Goal: Go to known website: Access a specific website the user already knows

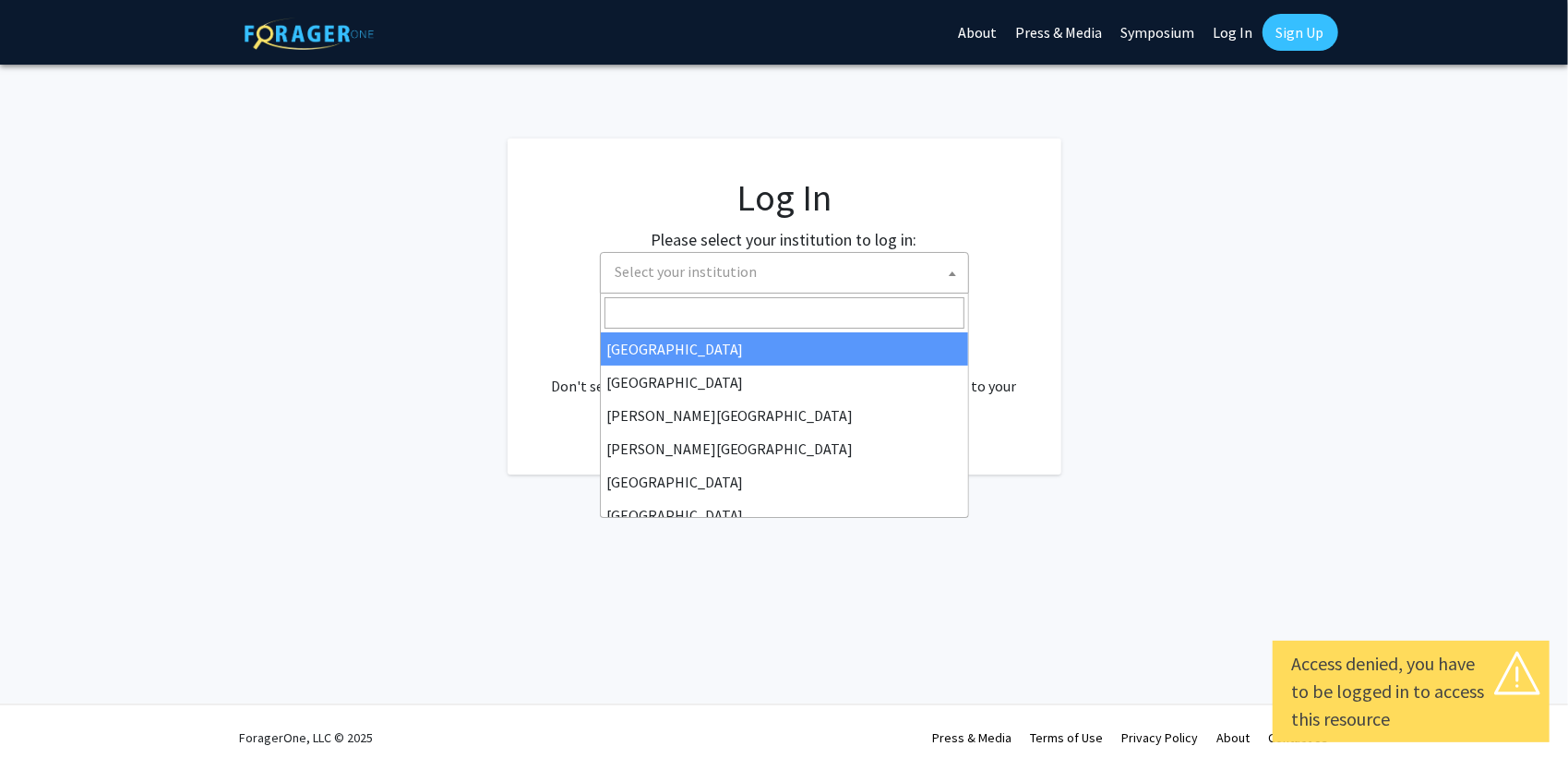
click at [817, 288] on span "Select your institution" at bounding box center [787, 272] width 360 height 38
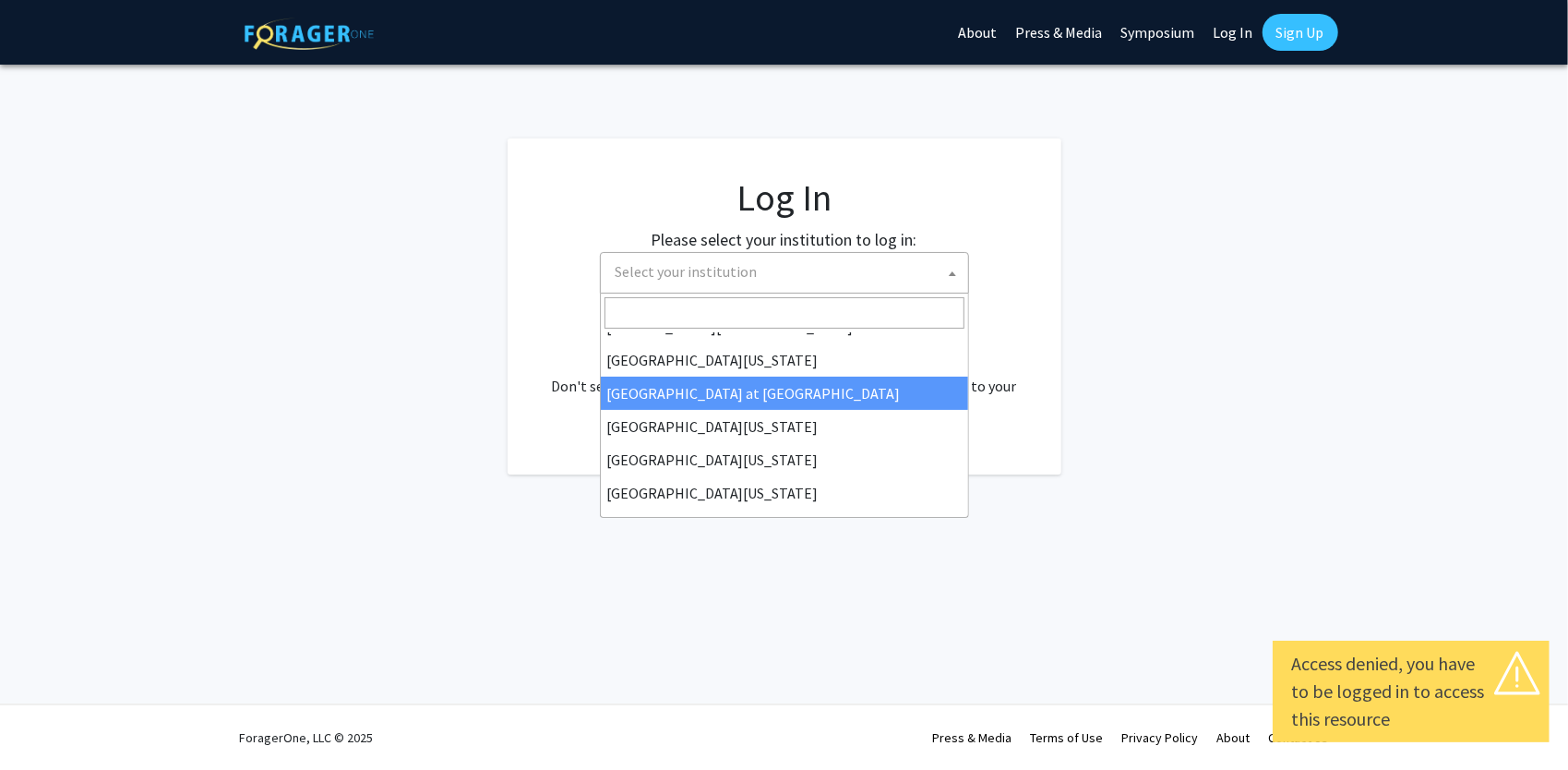
scroll to position [646, 0]
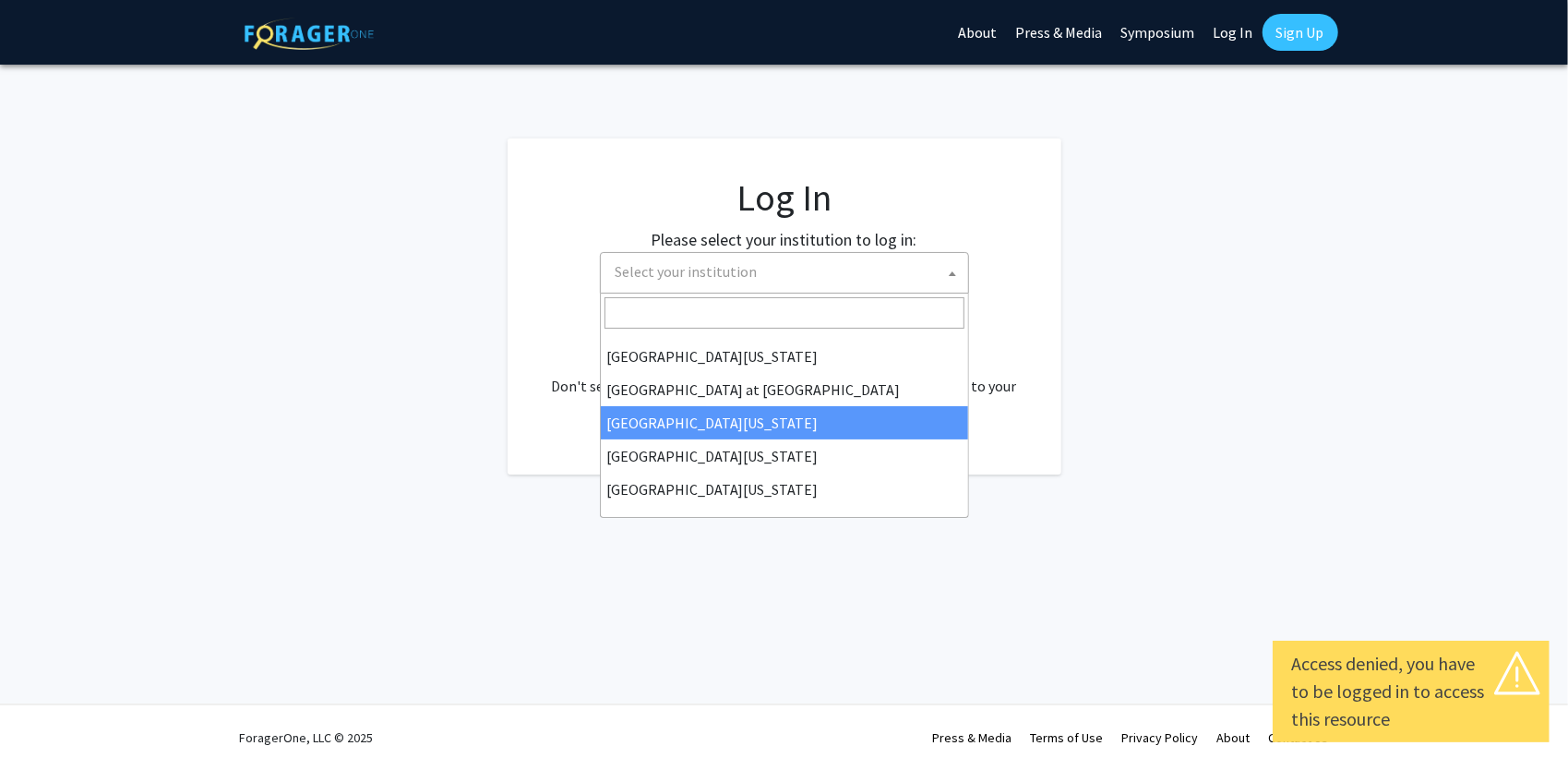
select select "13"
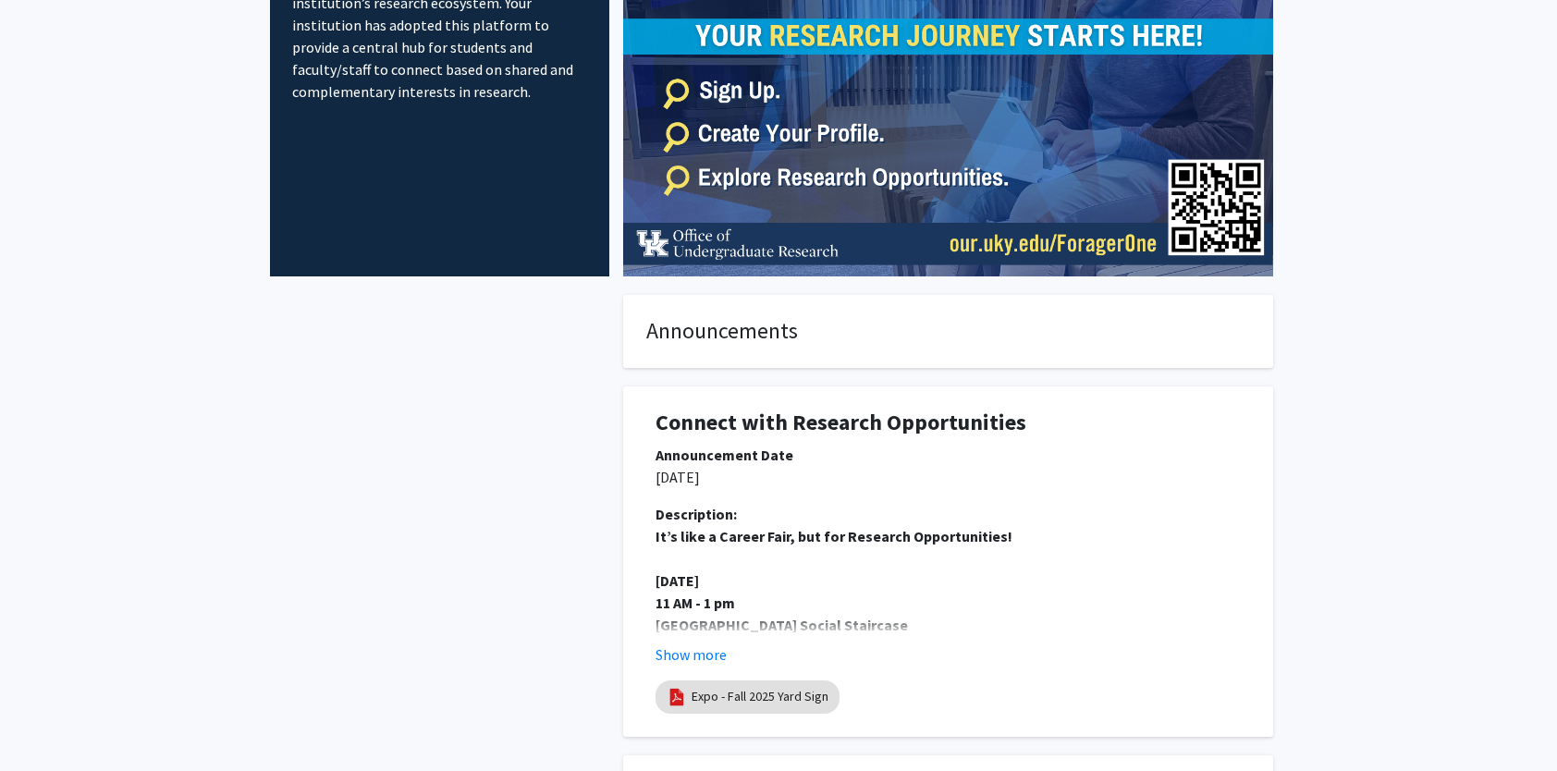
scroll to position [203, 0]
